Goal: Answer question/provide support

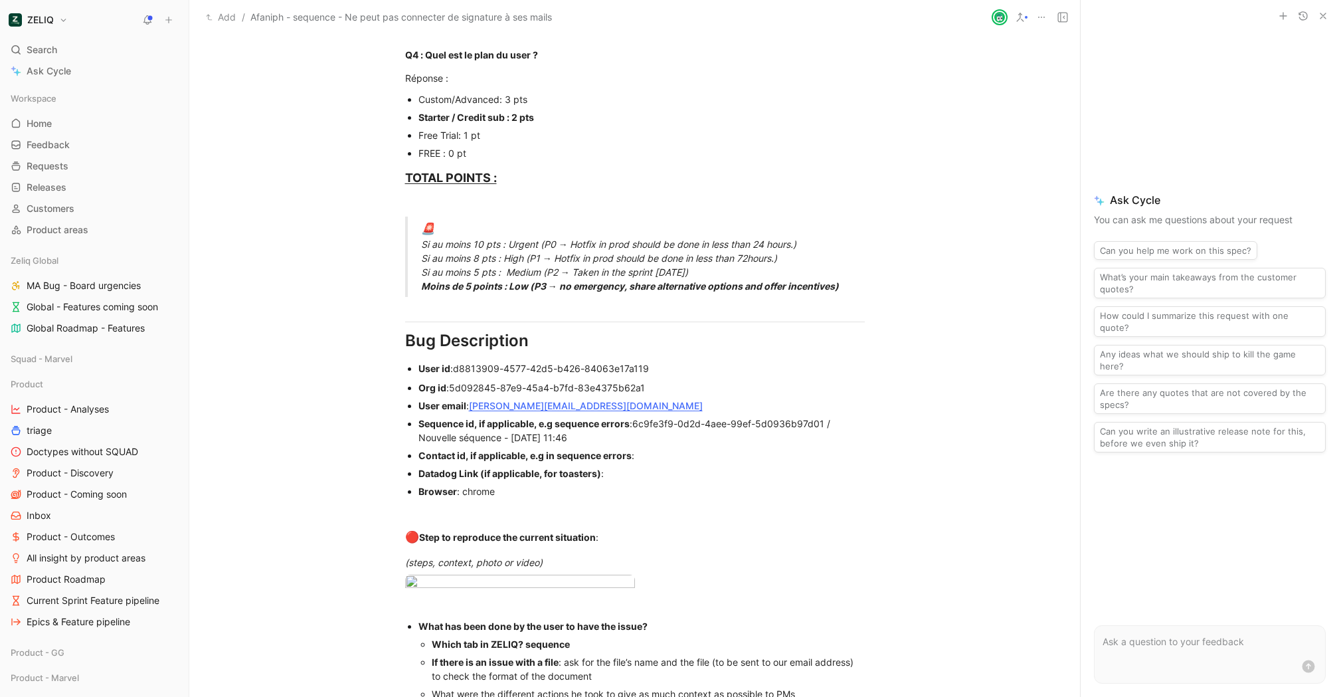
scroll to position [1109, 0]
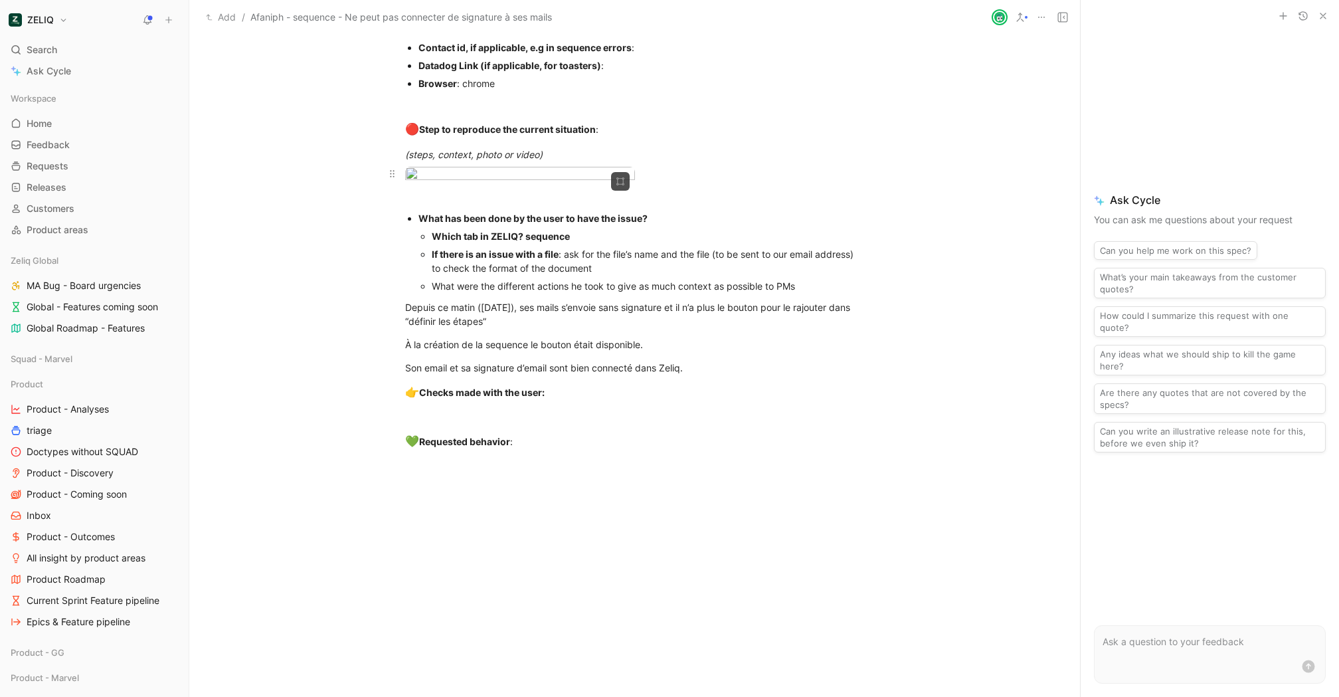
click at [549, 247] on body "ZELIQ Search ⌘ K Ask Cycle Workspace Home G then H Feedback G then F Requests G…" at bounding box center [669, 348] width 1339 height 697
click at [564, 696] on div at bounding box center [669, 697] width 1339 height 0
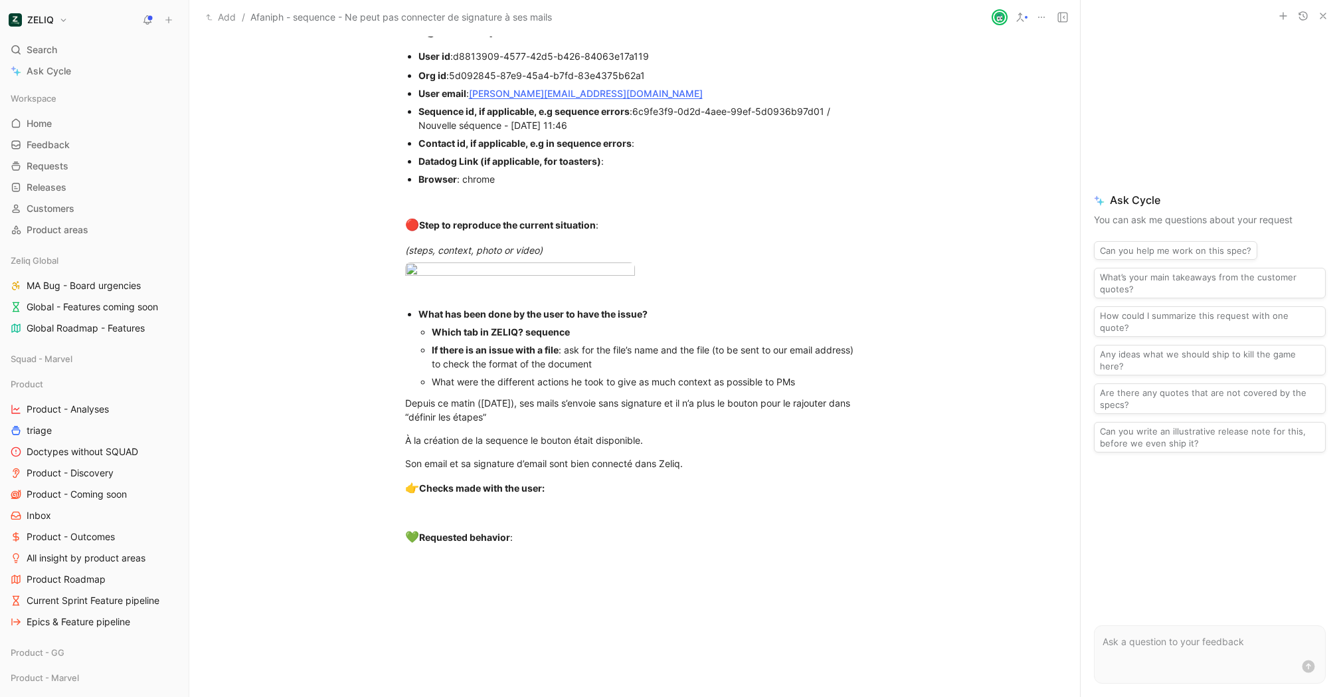
scroll to position [1095, 0]
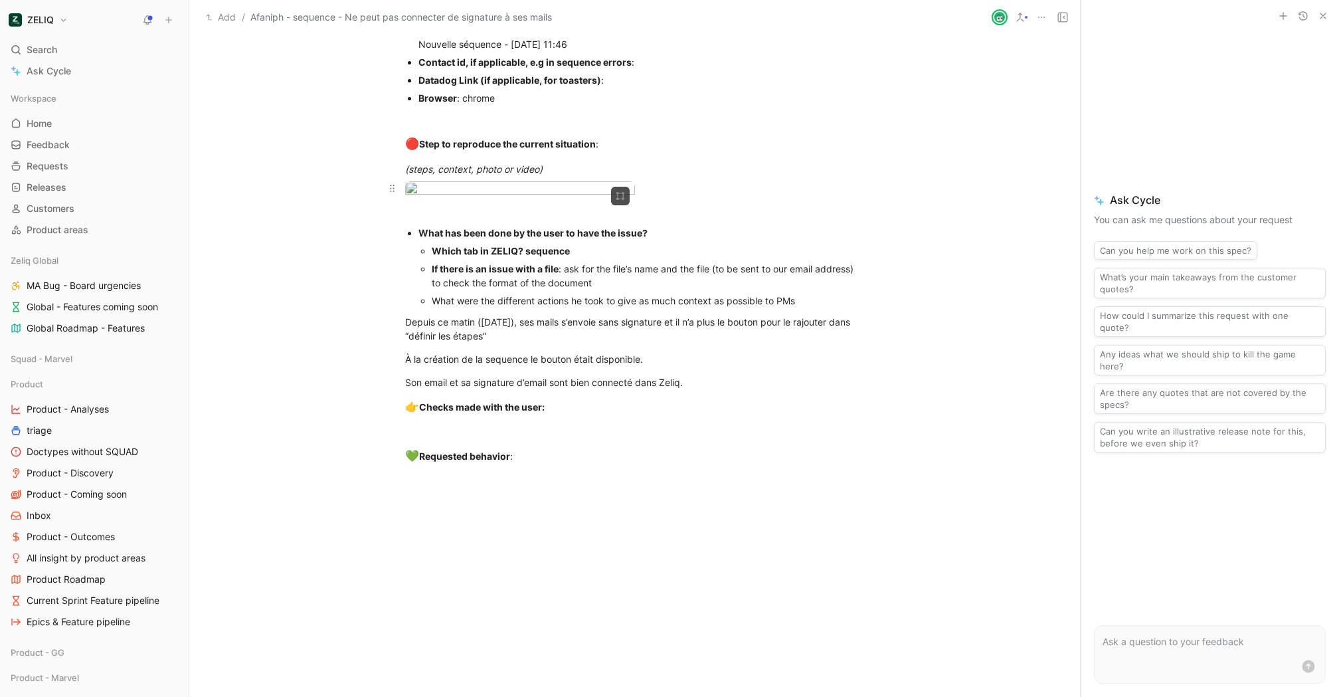
click at [487, 240] on body "ZELIQ Search ⌘ K Ask Cycle Workspace Home G then H Feedback G then F Requests G…" at bounding box center [669, 348] width 1339 height 697
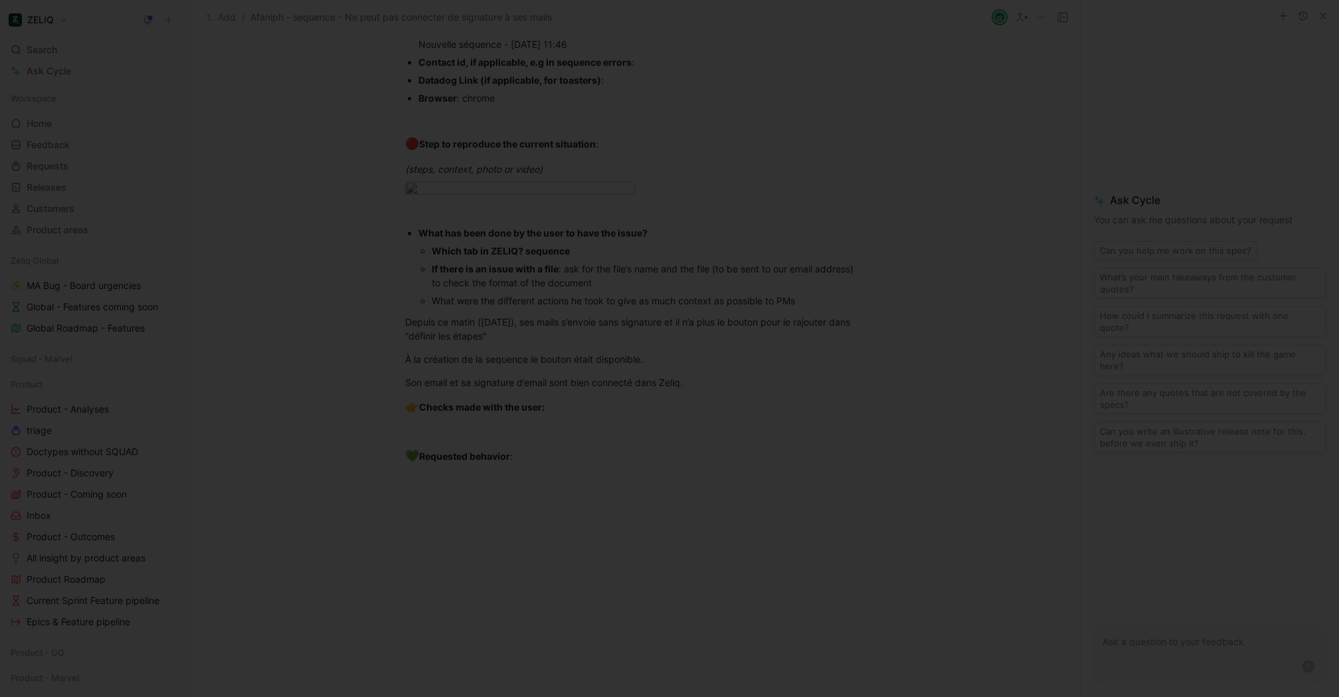
scroll to position [302, 0]
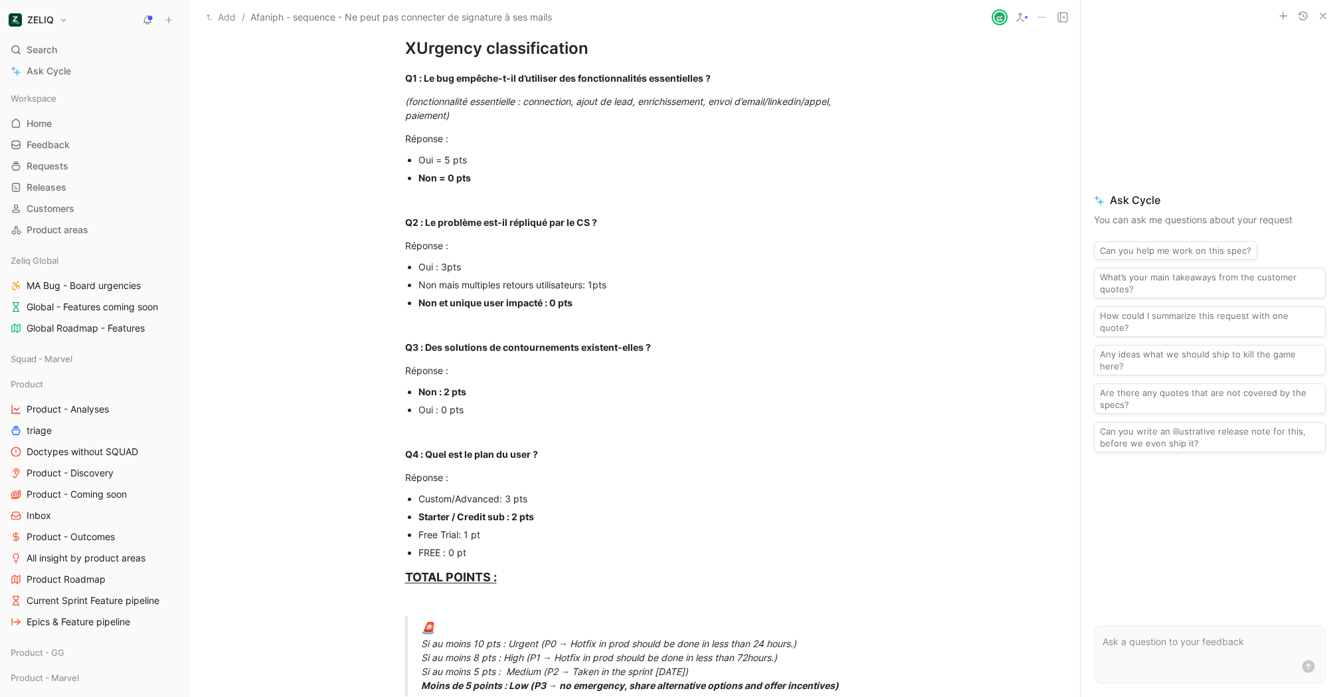
click at [339, 696] on div at bounding box center [669, 697] width 1339 height 0
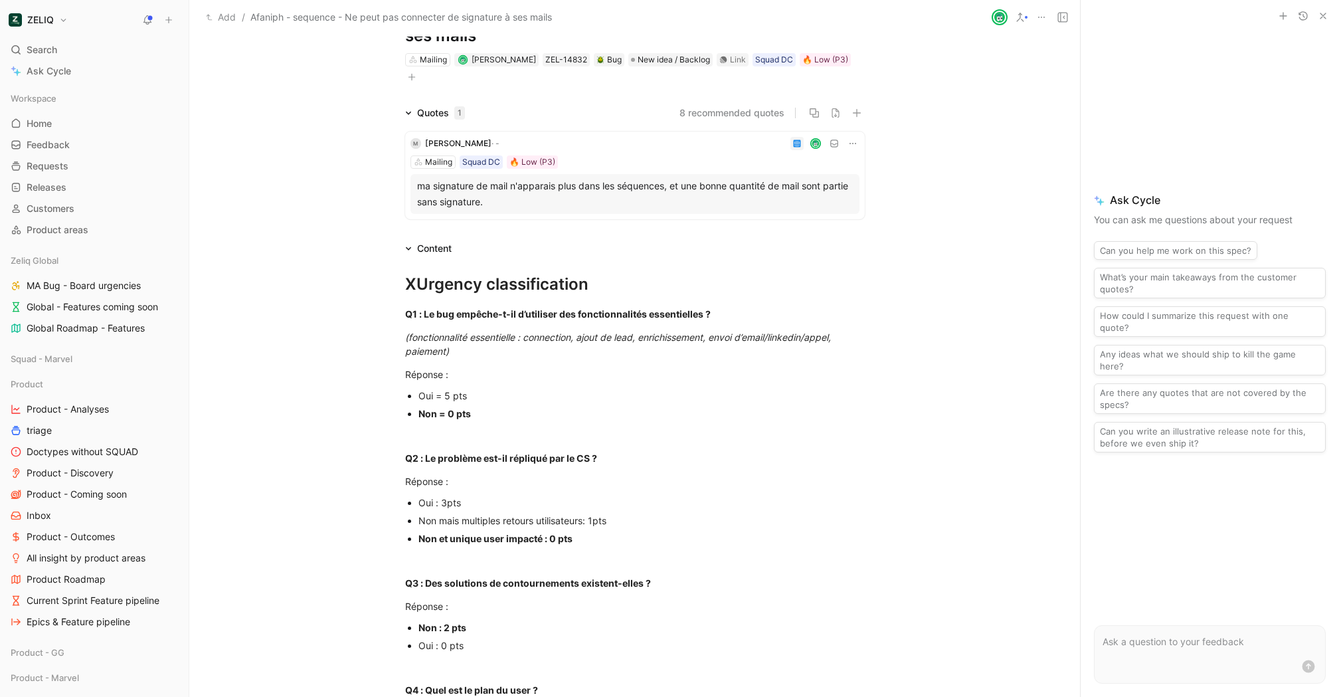
scroll to position [0, 0]
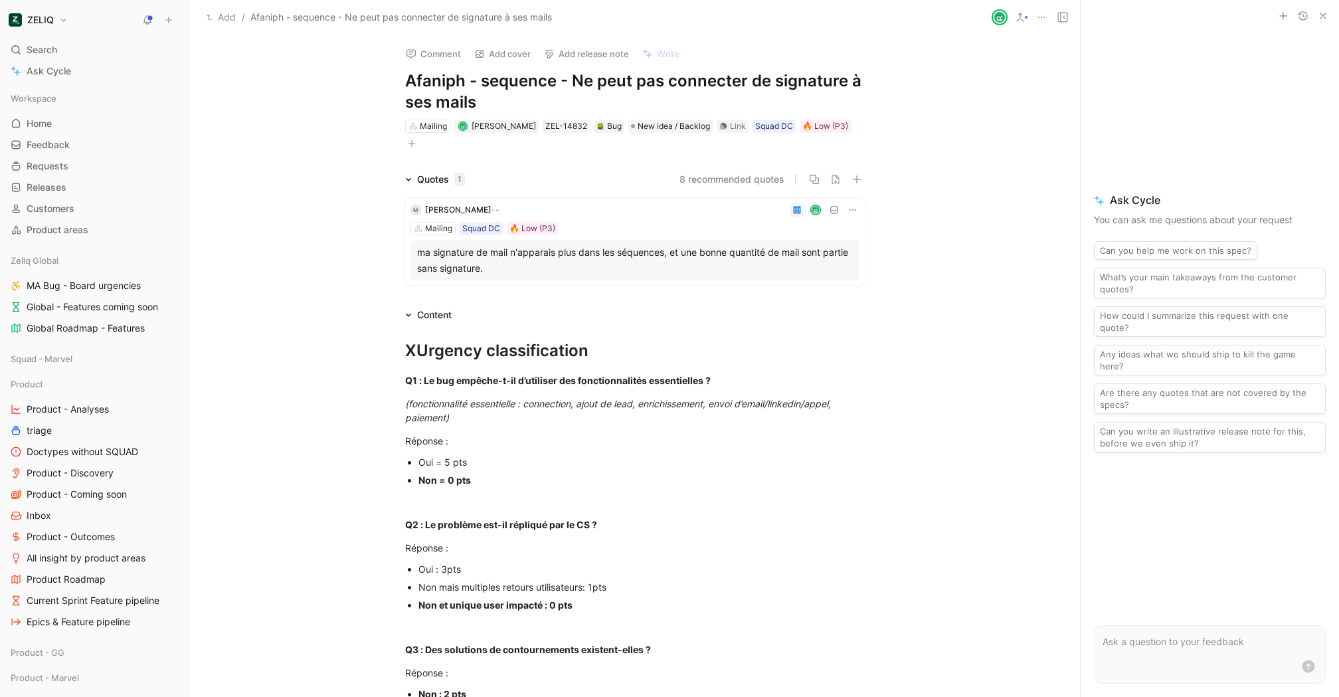
click at [426, 50] on button "Comment" at bounding box center [433, 54] width 67 height 19
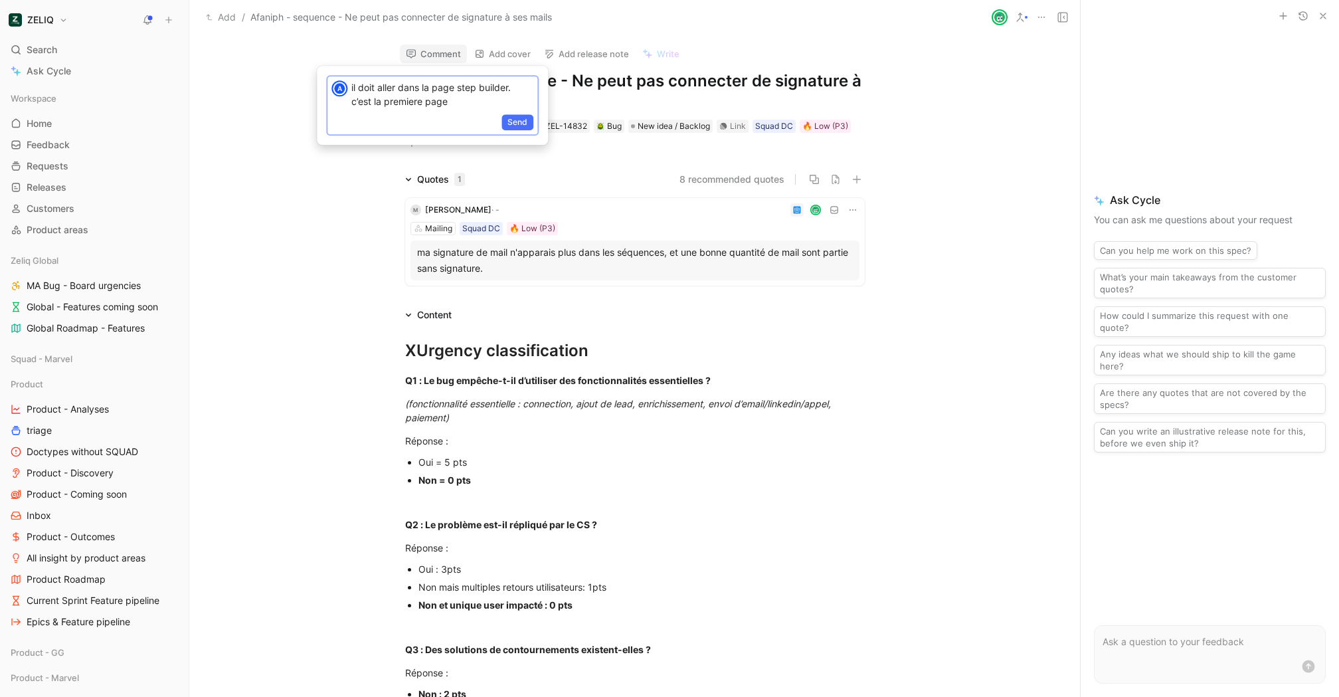
copy p "il doit aller dans la page step builder. c’est la premiere page"
click at [475, 102] on p "il doit aller dans la page step builder. c’est la premiere page" at bounding box center [442, 94] width 182 height 28
click at [508, 86] on p "il doit aller dans la page step builder. c’est la premiere page" at bounding box center [442, 94] width 182 height 28
click at [507, 132] on button "Send" at bounding box center [518, 136] width 32 height 16
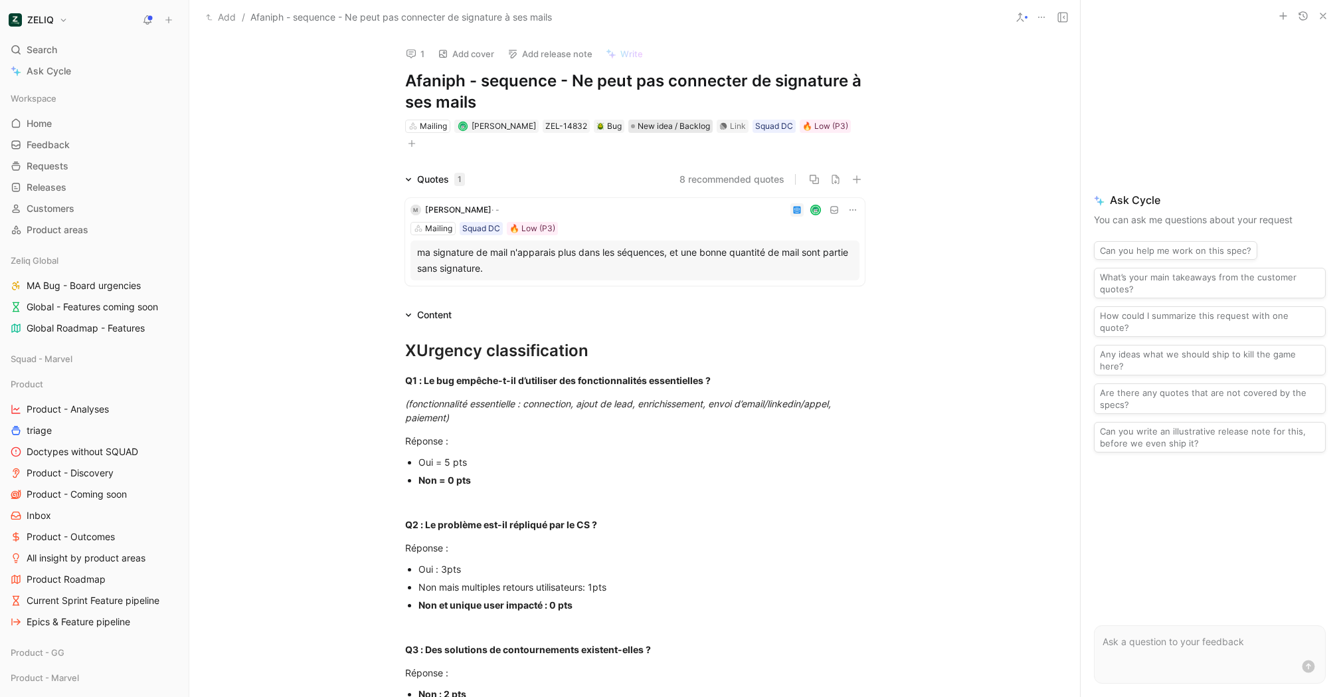
click at [686, 124] on span "New idea / Backlog" at bounding box center [674, 126] width 72 height 13
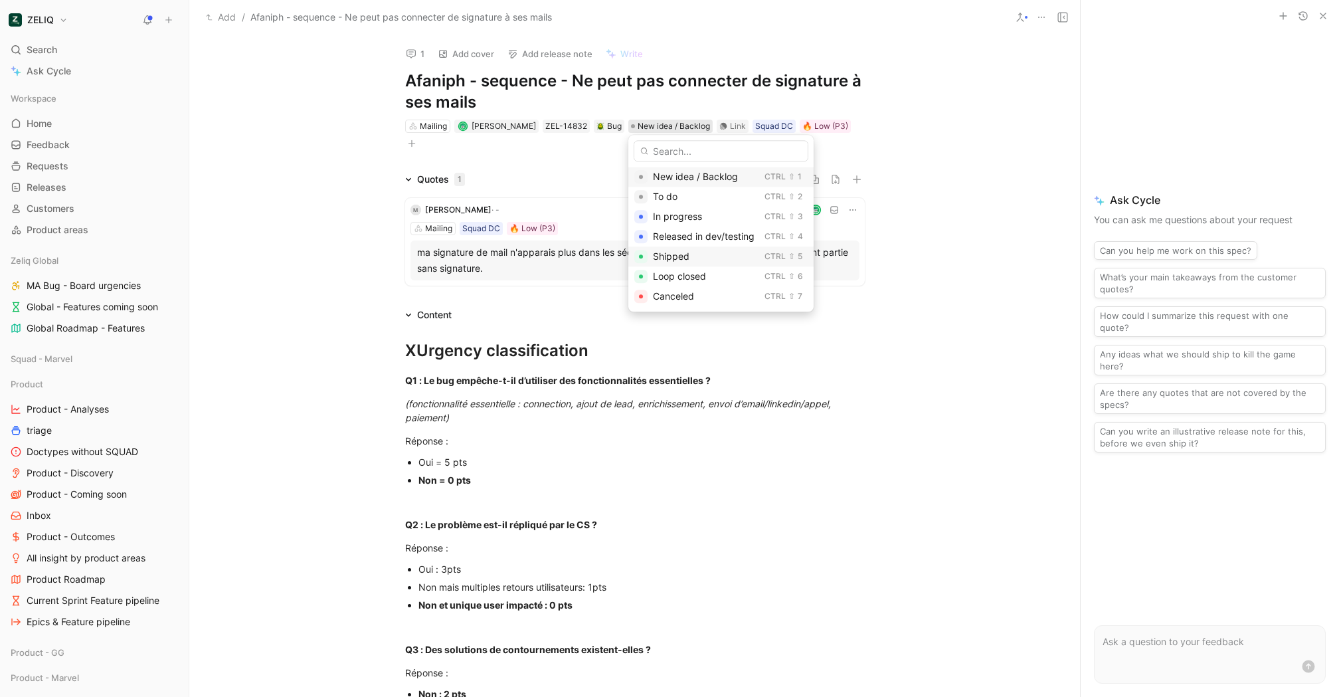
click at [697, 261] on div "Shipped" at bounding box center [706, 256] width 106 height 16
